Goal: Information Seeking & Learning: Learn about a topic

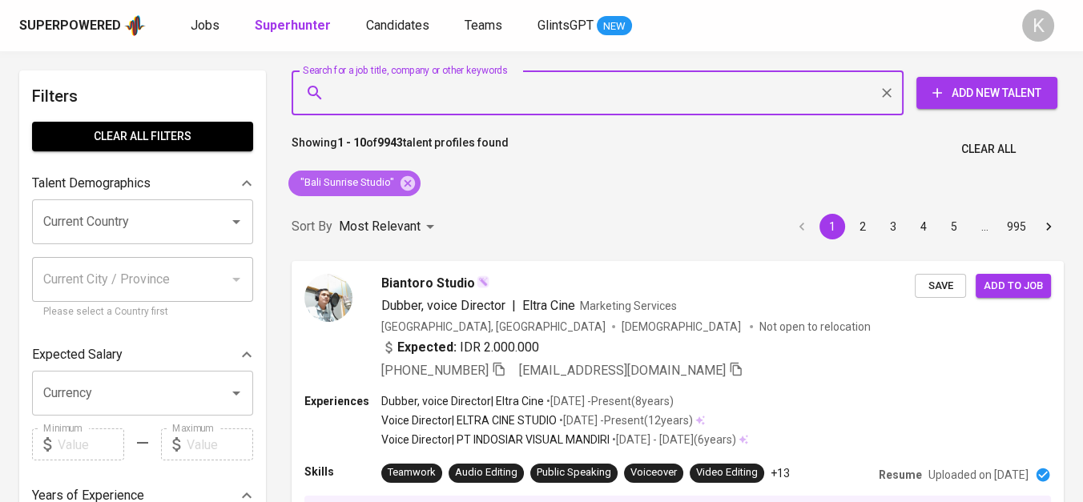
drag, startPoint x: 405, startPoint y: 177, endPoint x: 357, endPoint y: 81, distance: 107.4
click at [405, 177] on icon at bounding box center [407, 182] width 14 height 14
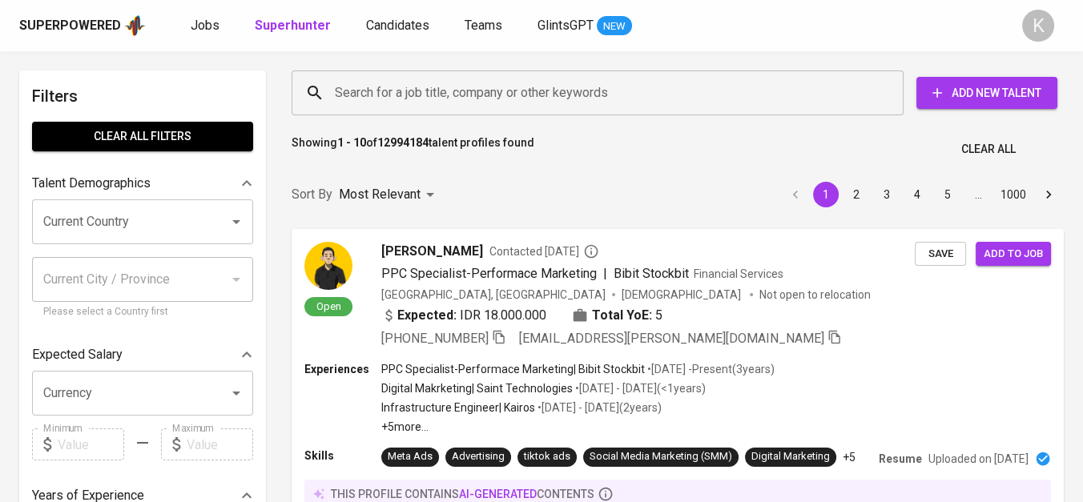
click at [361, 82] on input "Search for a job title, company or other keywords" at bounding box center [601, 93] width 541 height 30
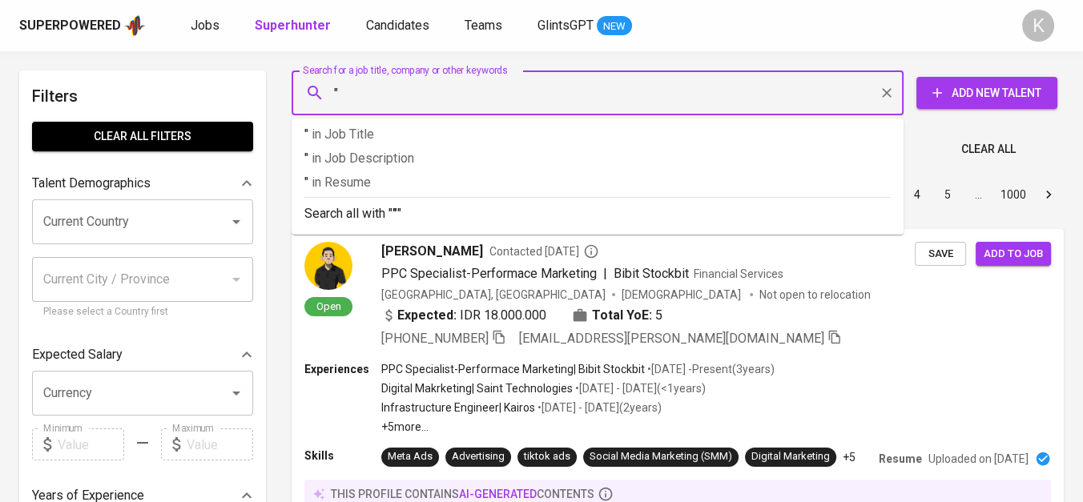
paste input "ZKDigimax"
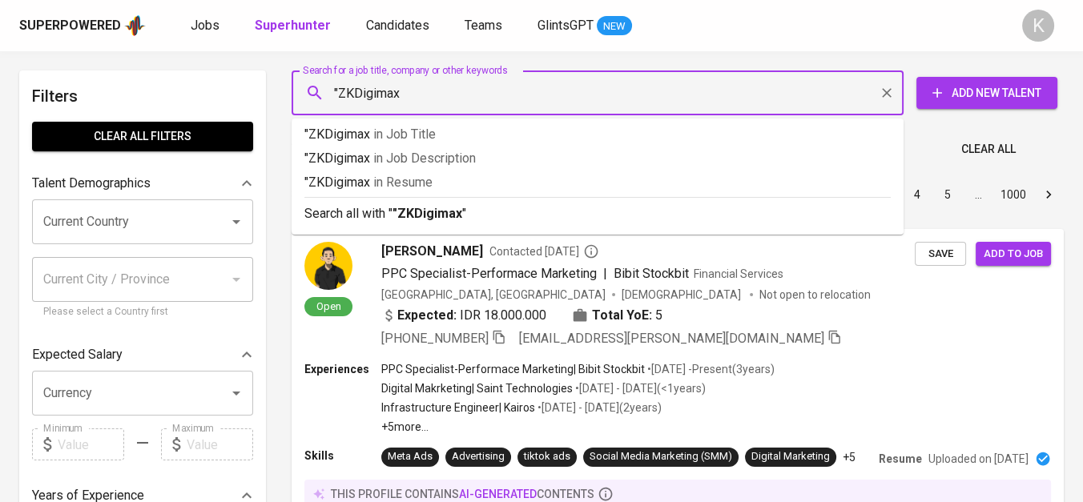
type input ""ZKDigimax""
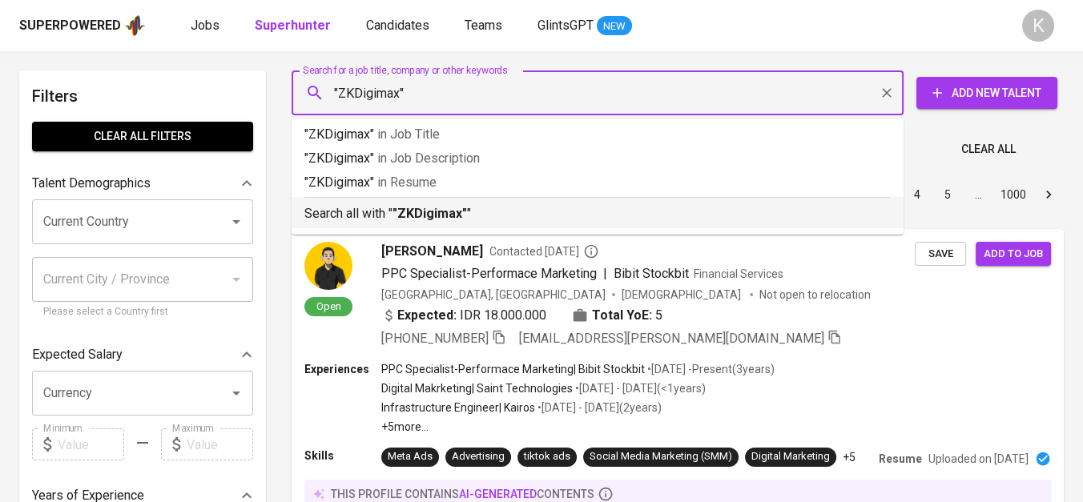
click at [424, 209] on b ""ZKDigimax"" at bounding box center [429, 213] width 74 height 15
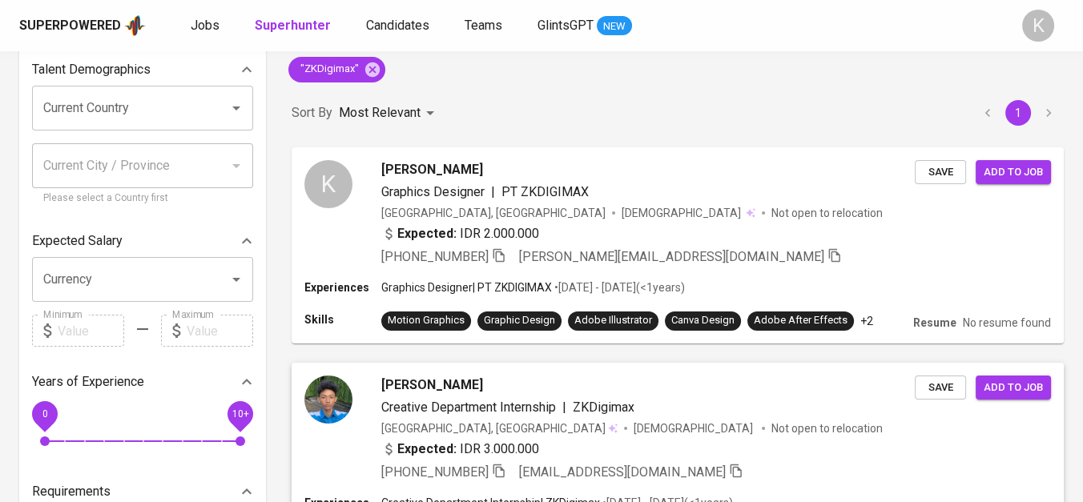
scroll to position [89, 0]
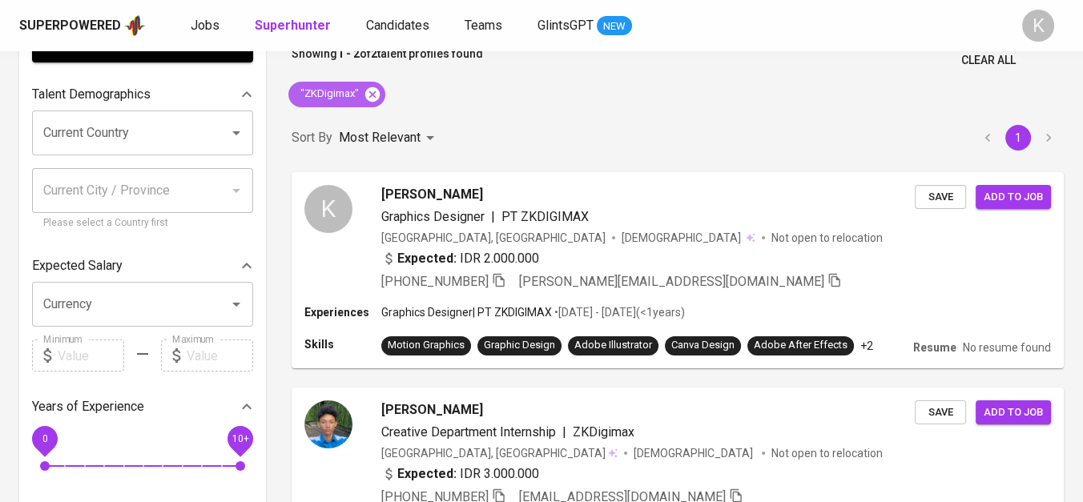
click at [375, 90] on icon at bounding box center [372, 93] width 14 height 14
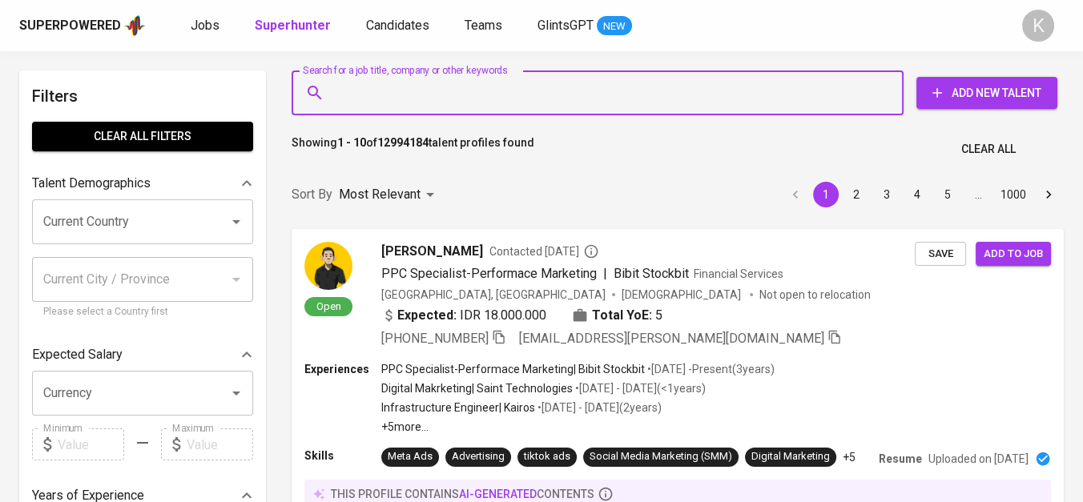
click at [444, 95] on input "Search for a job title, company or other keywords" at bounding box center [601, 93] width 541 height 30
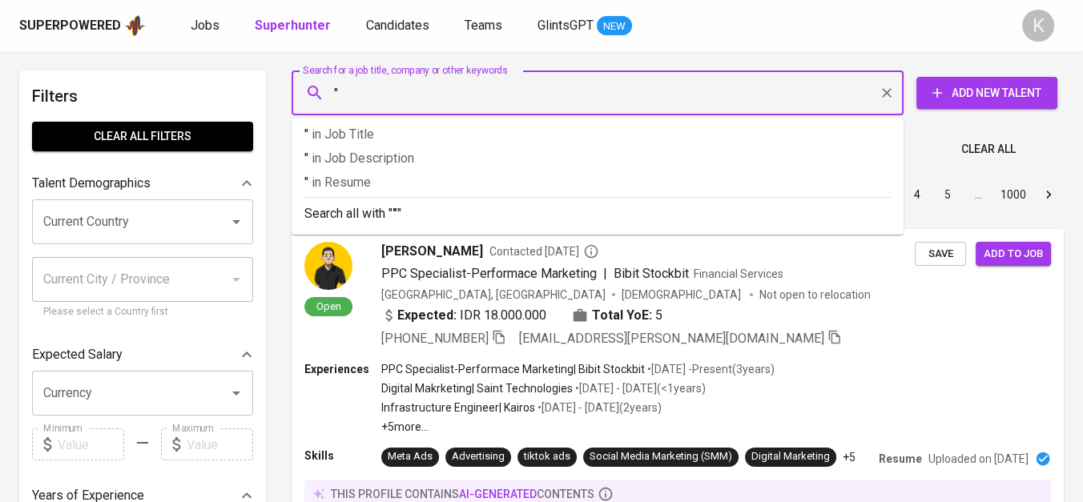
paste input "PT Gyoen Boga Lestari"
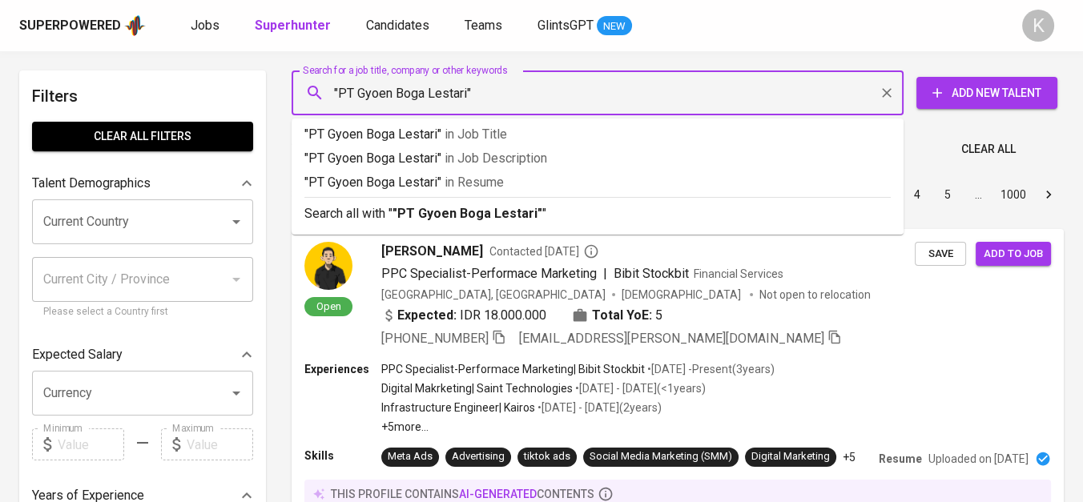
click at [356, 90] on input ""PT Gyoen Boga Lestari"" at bounding box center [601, 93] width 541 height 30
type input ""Gyoen Boga Lestari""
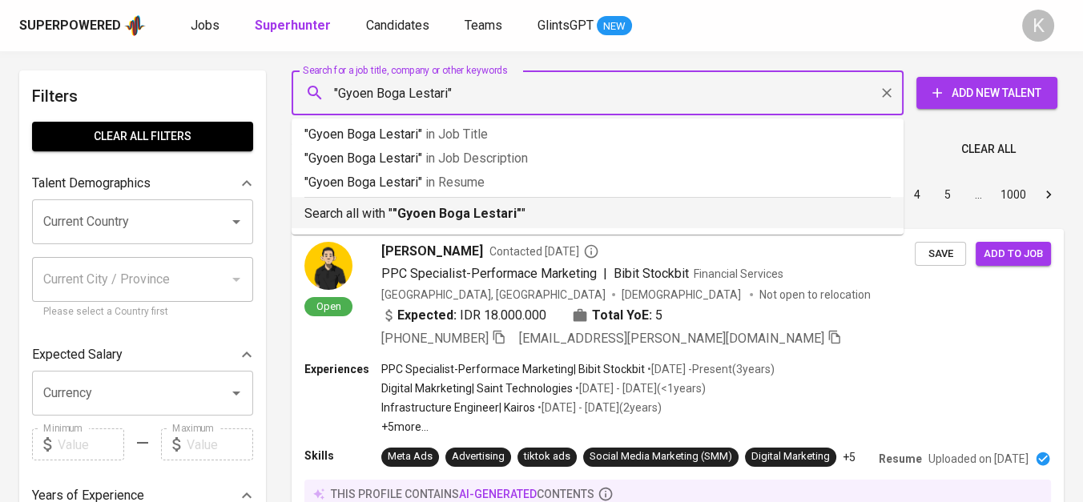
click at [459, 216] on b ""Gyoen Boga Lestari"" at bounding box center [456, 213] width 129 height 15
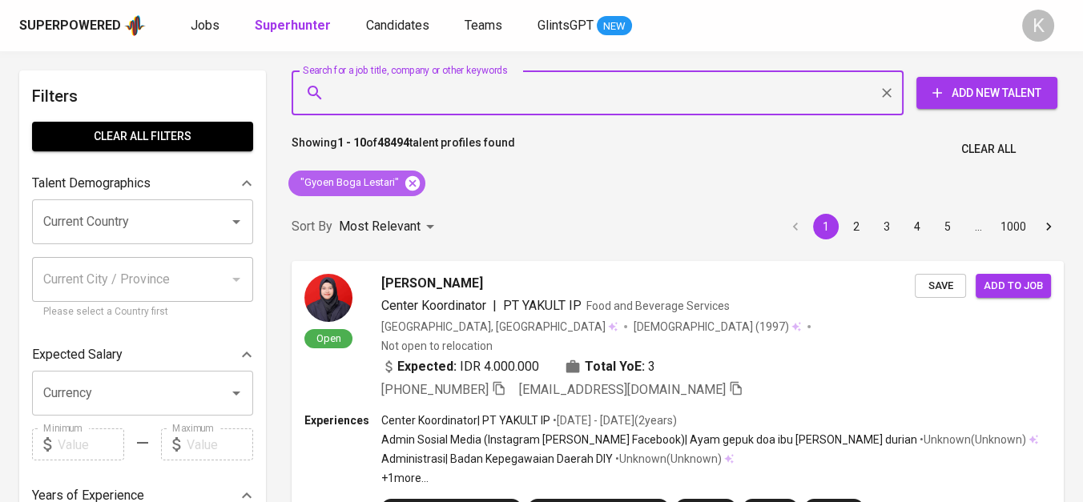
click at [406, 184] on icon at bounding box center [412, 182] width 14 height 14
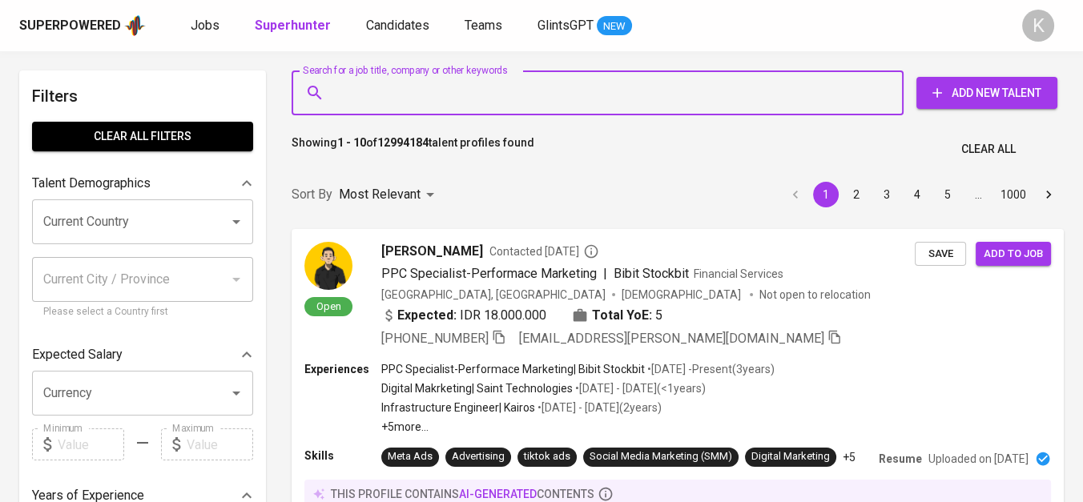
click at [405, 98] on input "Search for a job title, company or other keywords" at bounding box center [601, 93] width 541 height 30
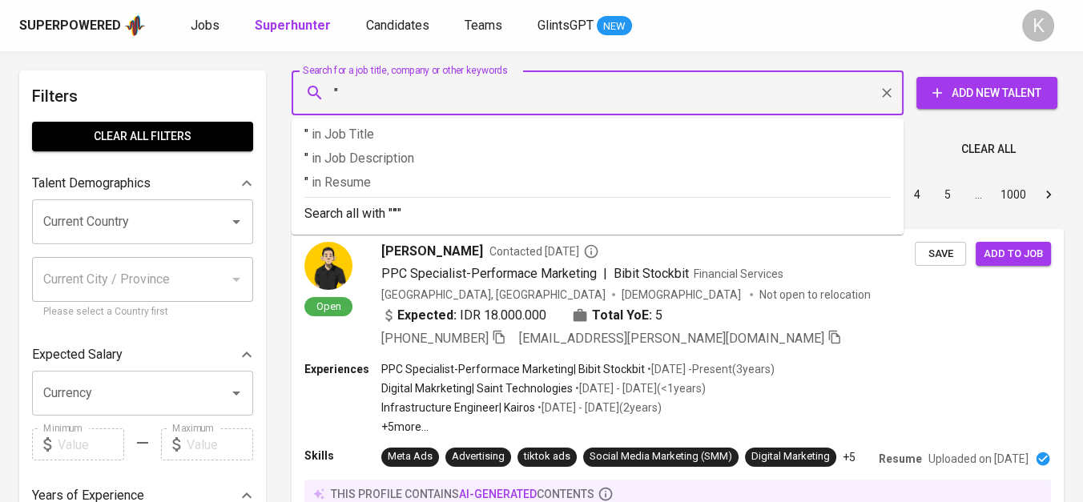
paste input "Cipta mahir pesona"
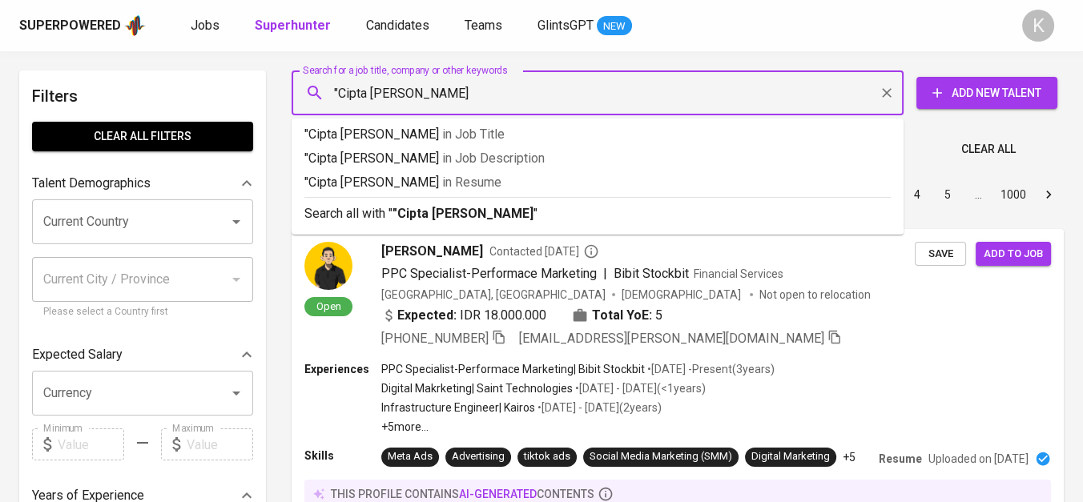
type input ""Cipta mahir pesona""
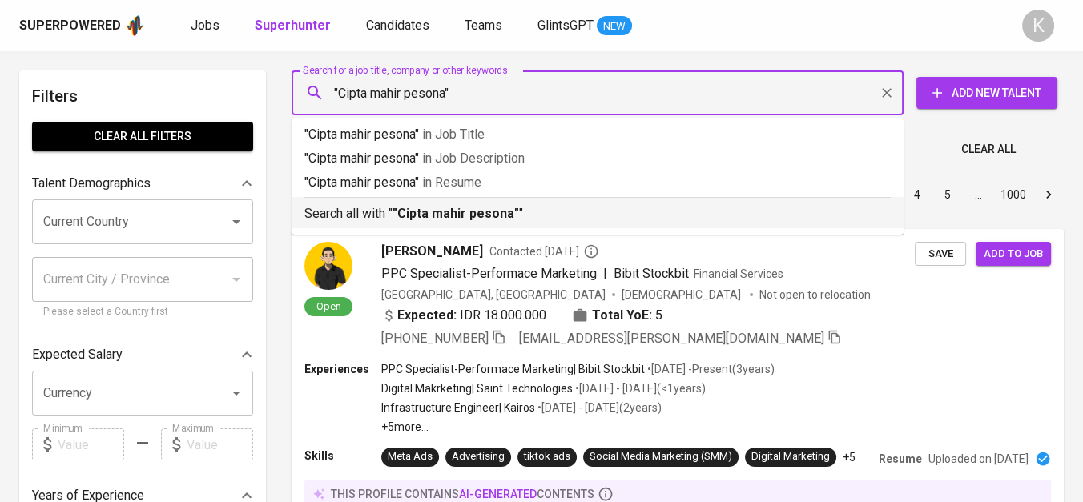
click at [498, 208] on b ""Cipta mahir pesona"" at bounding box center [455, 213] width 127 height 15
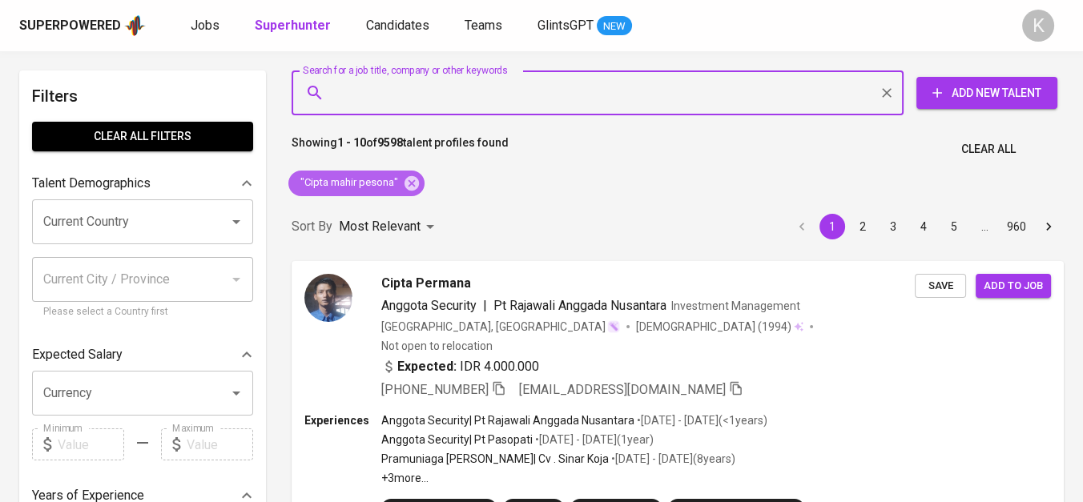
drag, startPoint x: 409, startPoint y: 180, endPoint x: 709, endPoint y: 6, distance: 346.9
click at [409, 180] on icon at bounding box center [411, 182] width 14 height 14
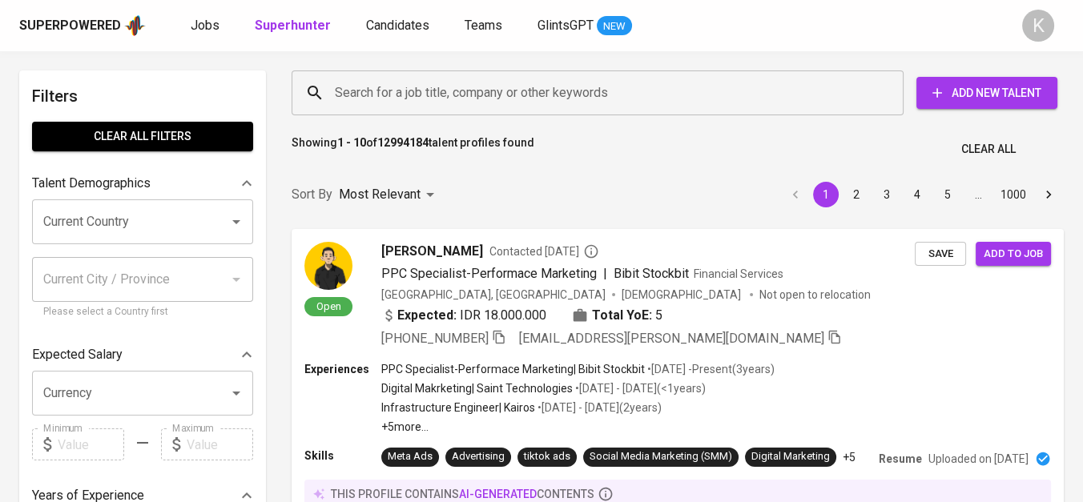
click at [379, 94] on input "Search for a job title, company or other keywords" at bounding box center [601, 93] width 541 height 30
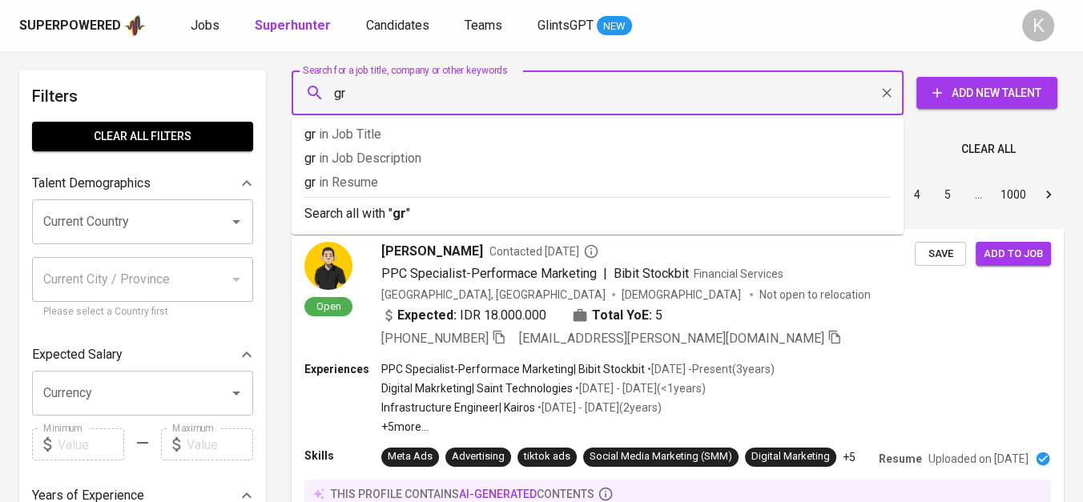
type input "g"
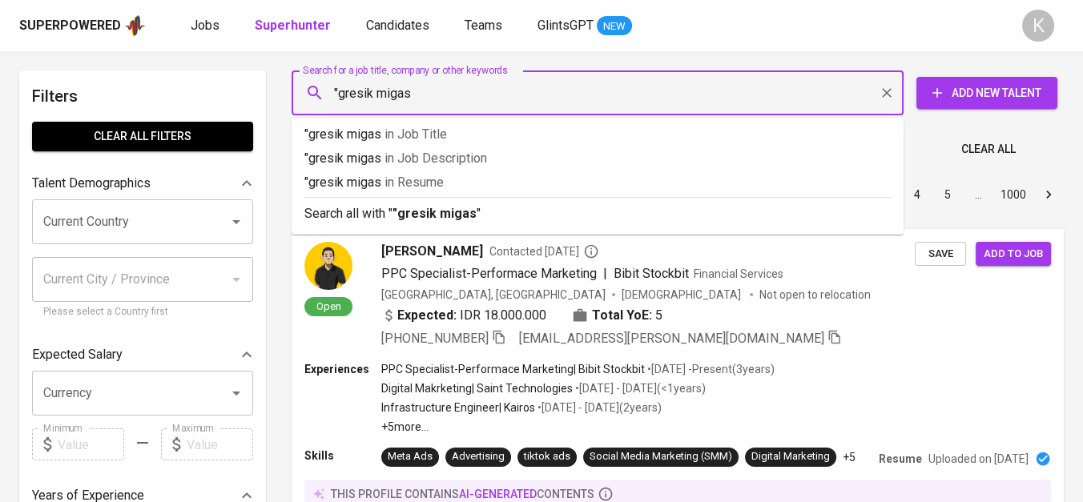
type input ""gresik migas""
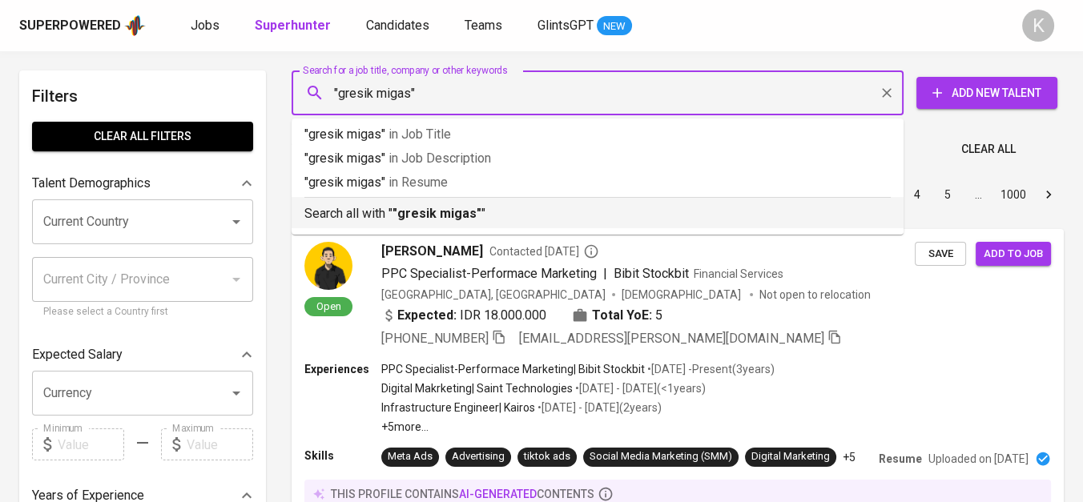
click at [448, 217] on b ""gresik migas"" at bounding box center [436, 213] width 89 height 15
click at [456, 211] on div "Sort By Most Relevant MOST_RELEVANT 1 2 3 4 5 … 1000" at bounding box center [677, 195] width 791 height 49
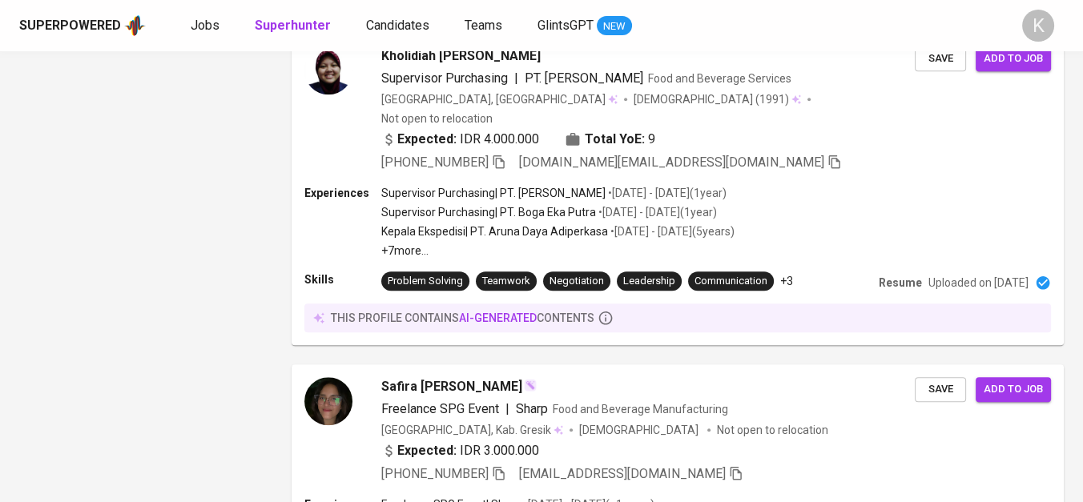
scroll to position [1868, 0]
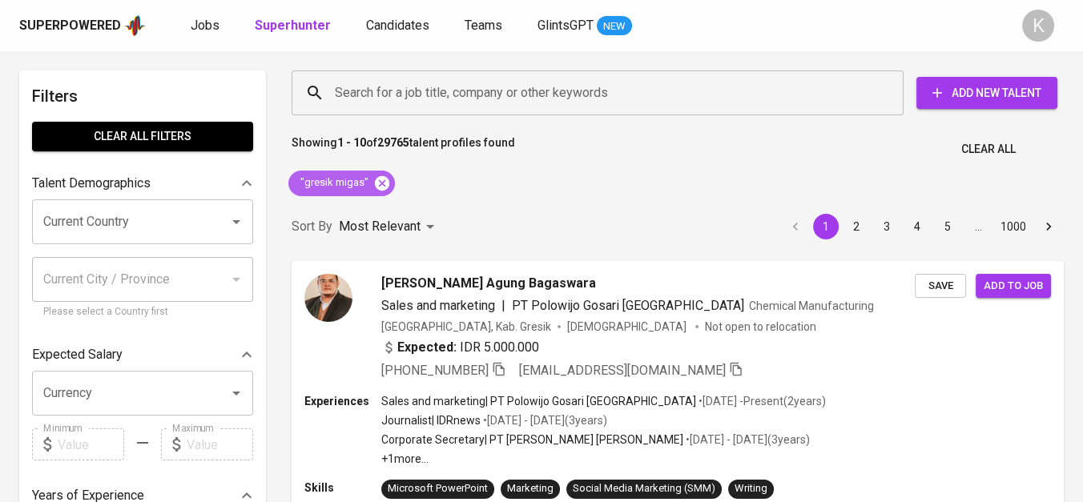
click at [375, 181] on icon at bounding box center [382, 182] width 14 height 14
